Goal: Navigation & Orientation: Find specific page/section

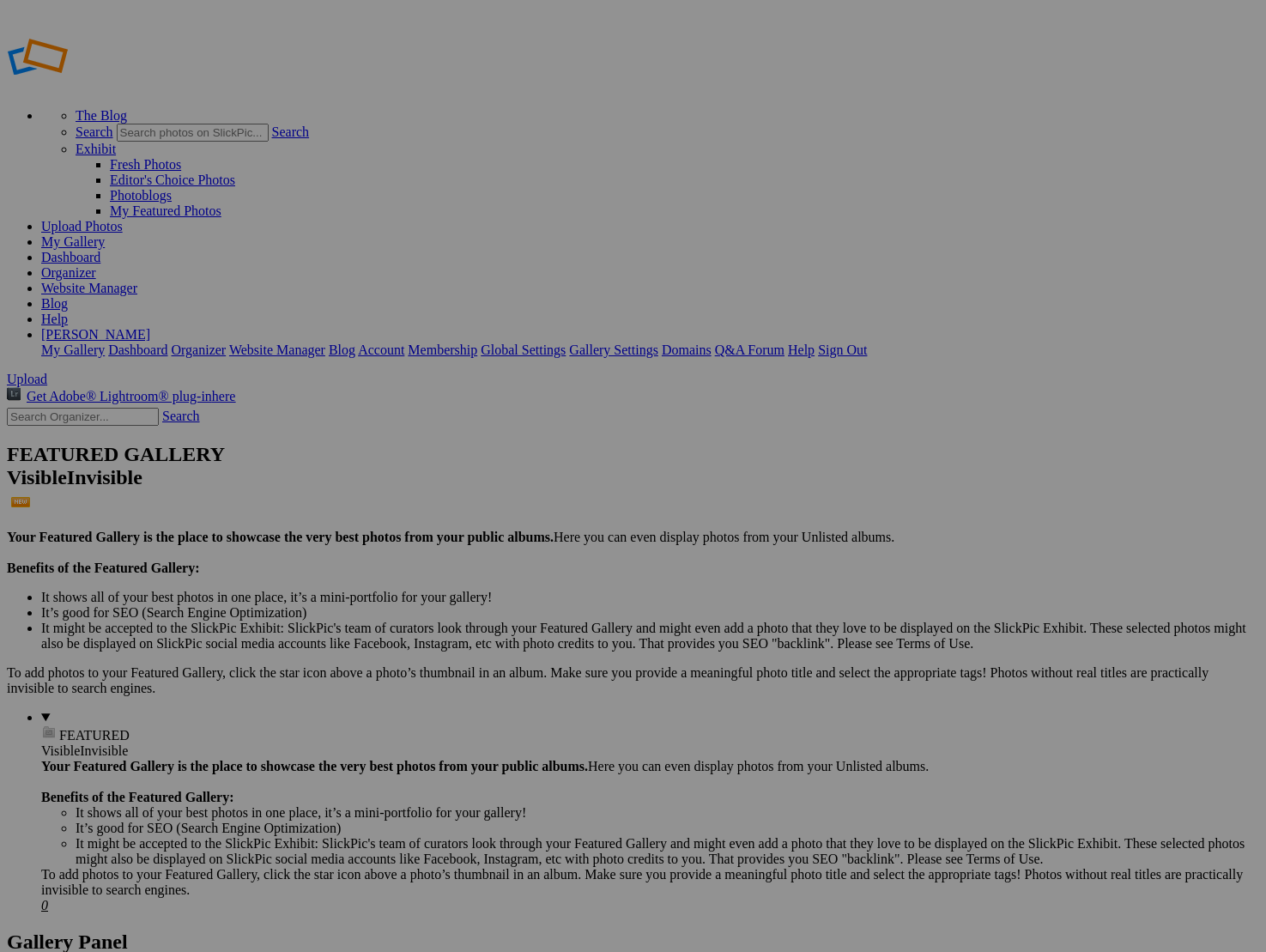
click at [138, 281] on link "Website Manager" at bounding box center [90, 287] width 96 height 14
